Goal: Information Seeking & Learning: Learn about a topic

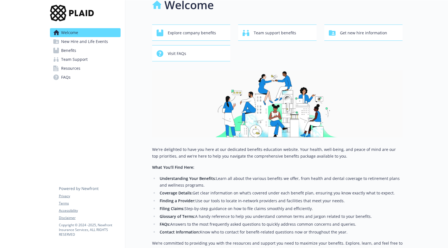
scroll to position [11, 0]
click at [182, 34] on span "Explore company benefits" at bounding box center [192, 32] width 48 height 11
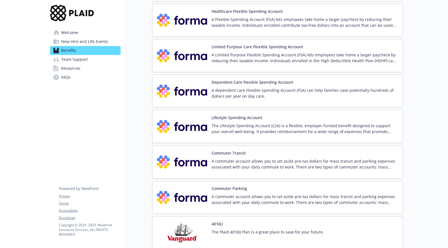
scroll to position [709, 0]
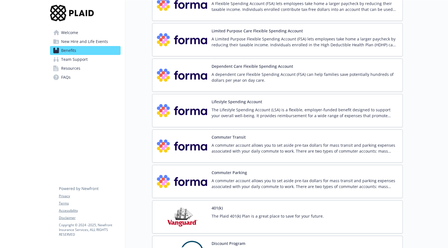
click at [231, 99] on button "Lifestyle Spending Account" at bounding box center [236, 102] width 50 height 6
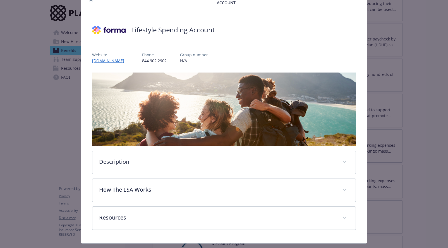
scroll to position [30, 0]
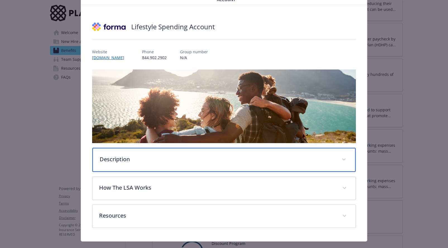
click at [169, 155] on p "Description" at bounding box center [217, 159] width 235 height 8
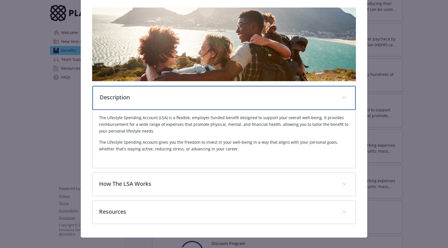
scroll to position [93, 0]
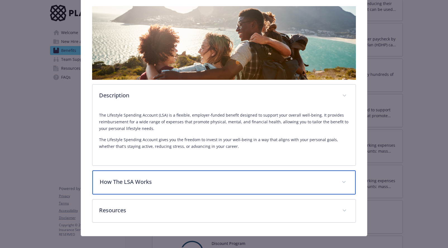
click at [160, 178] on p "How The LSA Works" at bounding box center [217, 182] width 235 height 8
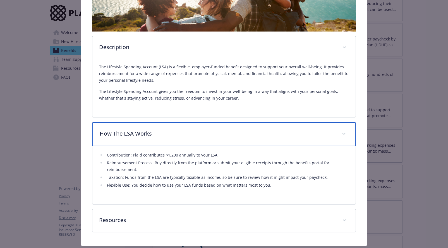
scroll to position [142, 0]
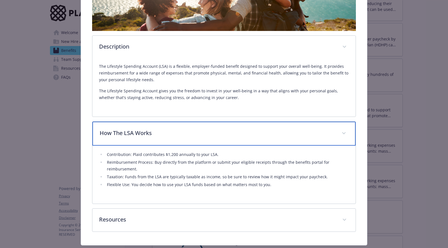
click at [217, 129] on p "How The LSA Works" at bounding box center [217, 133] width 235 height 8
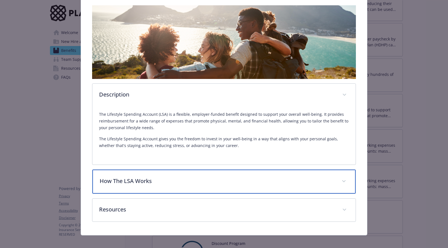
scroll to position [93, 0]
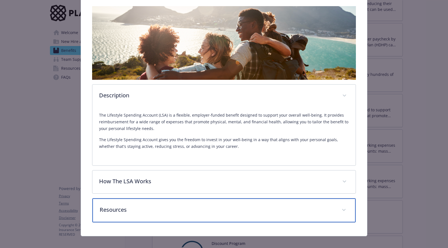
click at [157, 206] on p "Resources" at bounding box center [217, 210] width 235 height 8
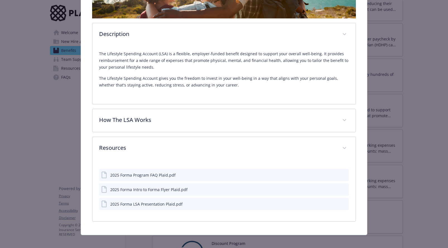
scroll to position [153, 0]
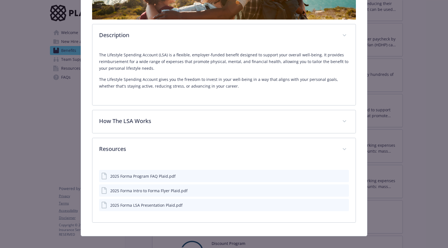
click at [336, 174] on icon "download file" at bounding box center [334, 176] width 4 height 4
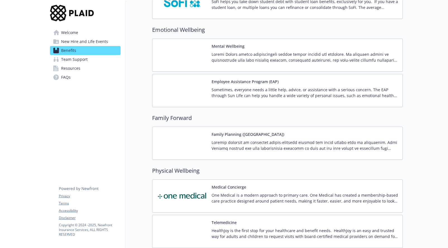
scroll to position [995, 0]
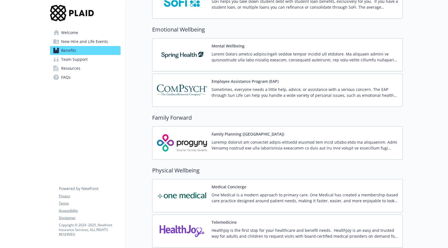
click at [258, 139] on p at bounding box center [304, 145] width 186 height 12
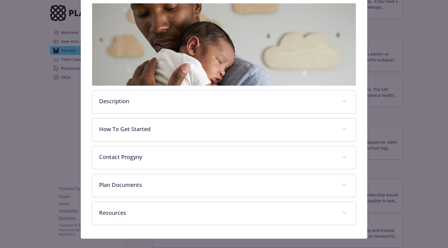
scroll to position [92, 0]
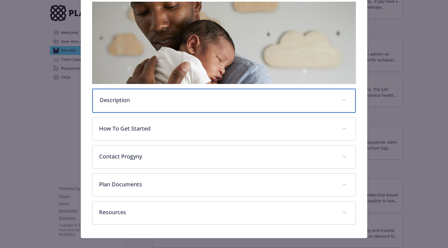
click at [150, 105] on div "Description" at bounding box center [223, 101] width 263 height 24
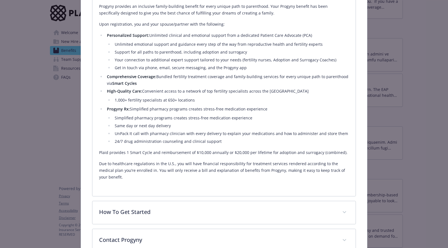
scroll to position [290, 0]
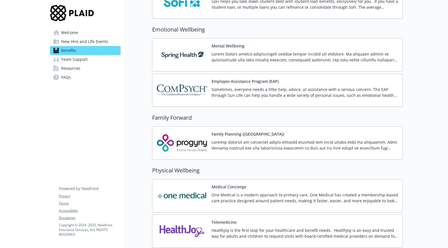
scroll to position [1028, 0]
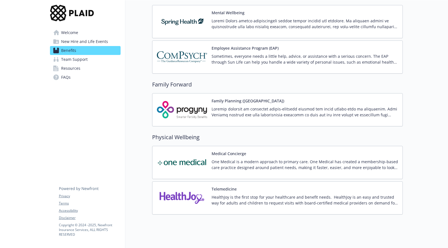
click at [69, 61] on span "Team Support" at bounding box center [74, 59] width 27 height 9
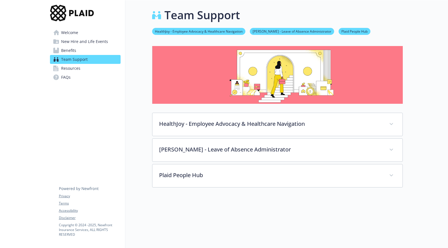
scroll to position [49, 0]
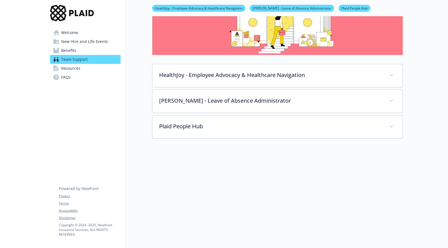
click at [73, 69] on span "Resources" at bounding box center [70, 68] width 19 height 9
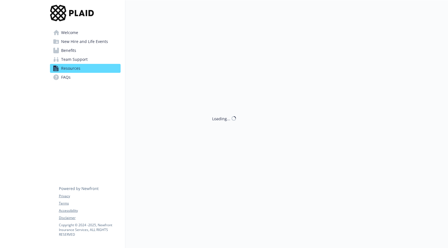
scroll to position [49, 0]
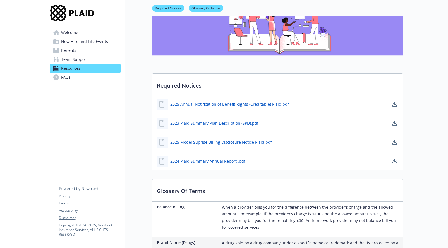
click at [73, 62] on span "Team Support" at bounding box center [74, 59] width 27 height 9
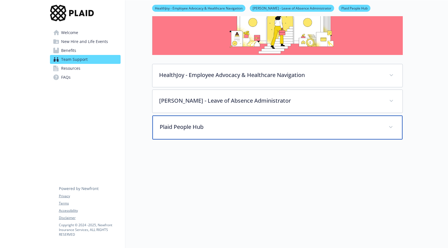
click at [174, 123] on p "Plaid People Hub" at bounding box center [271, 127] width 222 height 8
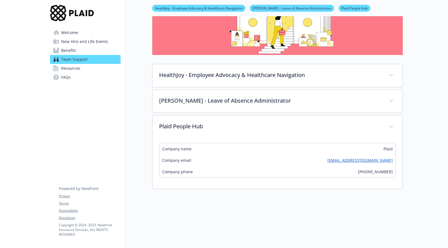
click at [85, 79] on link "FAQs" at bounding box center [85, 77] width 71 height 9
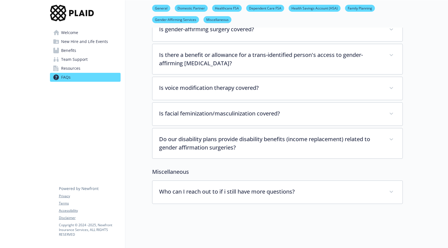
scroll to position [1442, 0]
